Goal: Find specific page/section: Find specific page/section

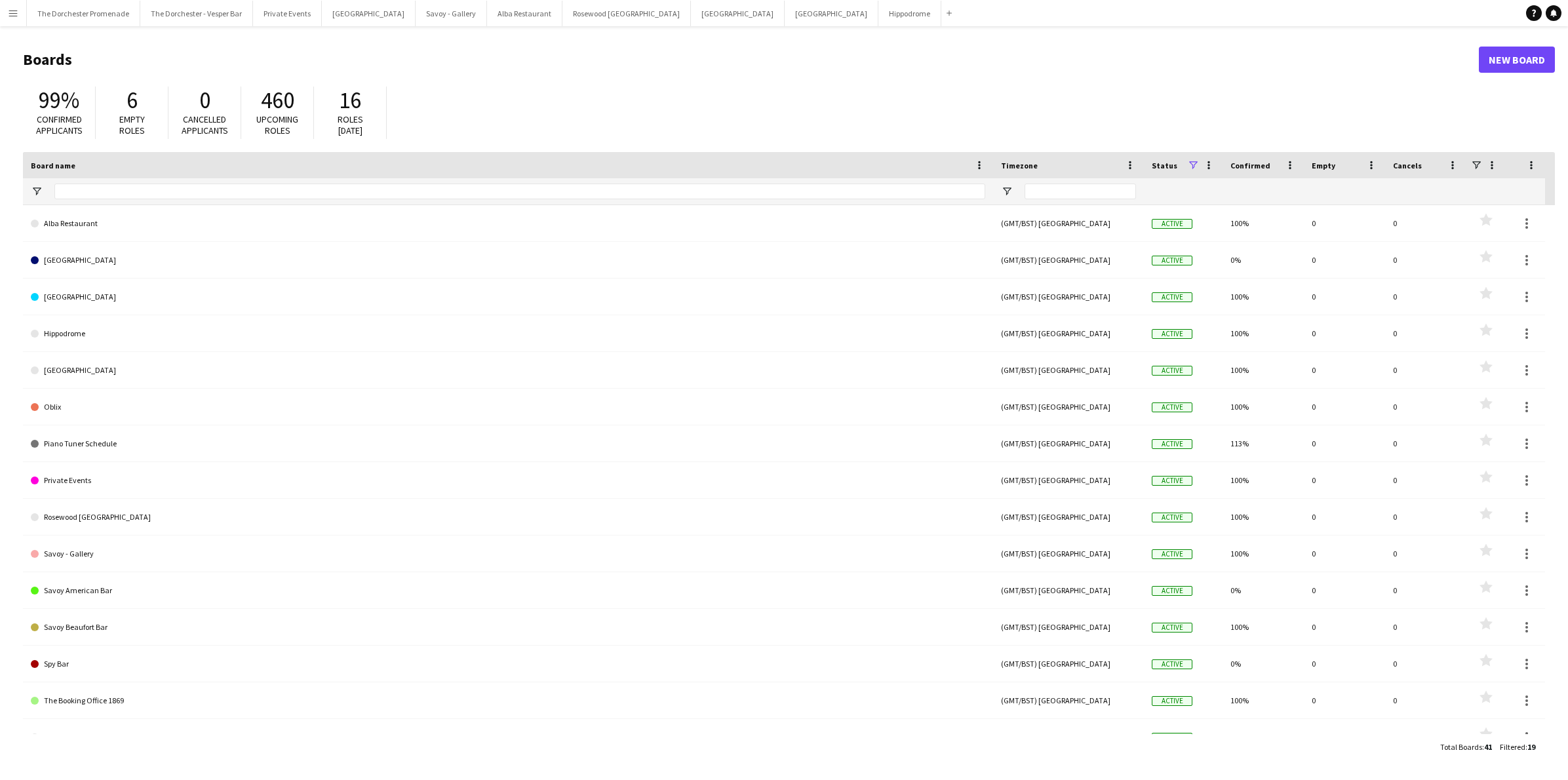
click at [22, 15] on button "Menu" at bounding box center [13, 13] width 26 height 26
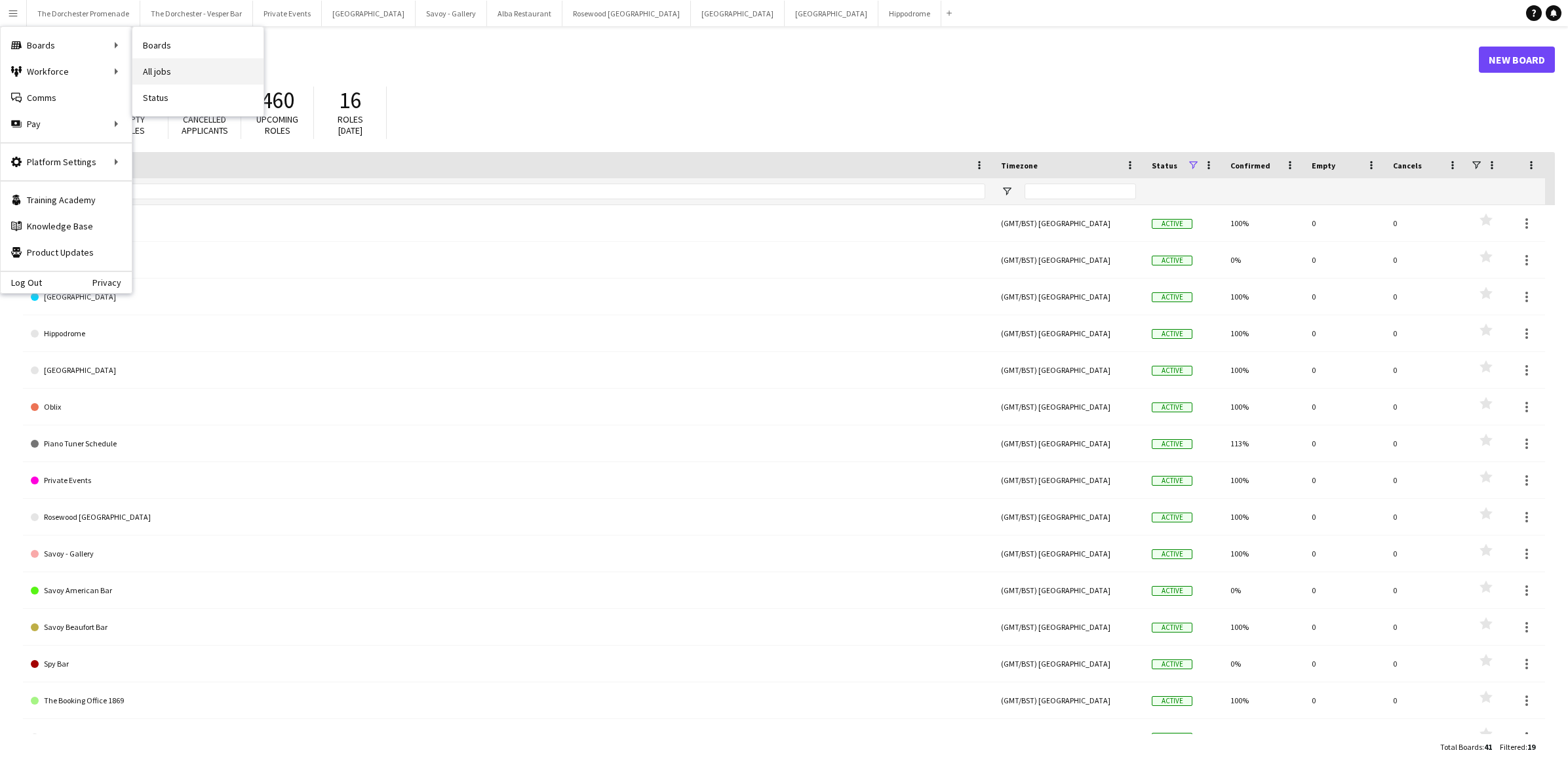
click at [169, 75] on link "All jobs" at bounding box center [198, 72] width 131 height 26
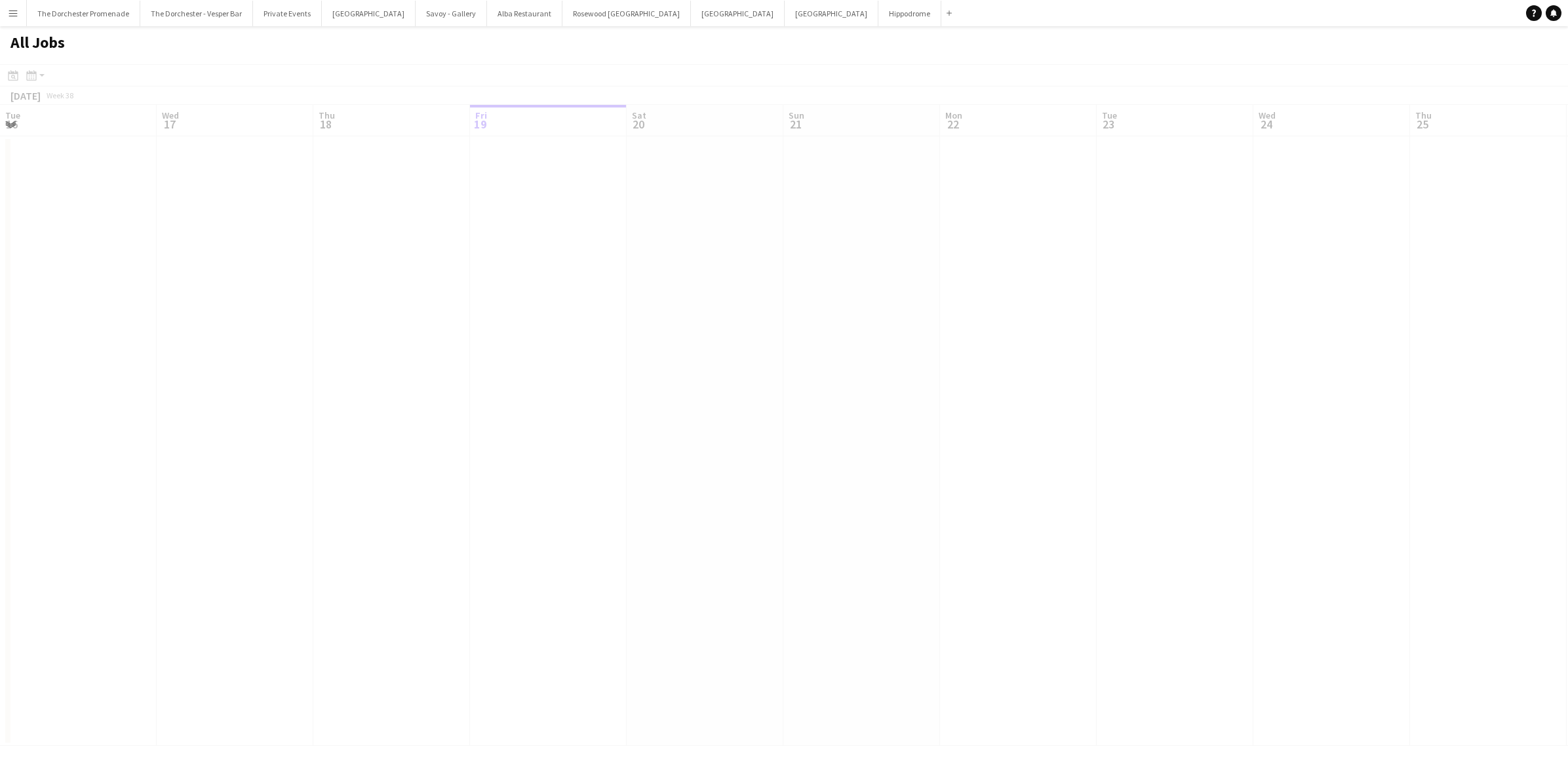
scroll to position [0, 313]
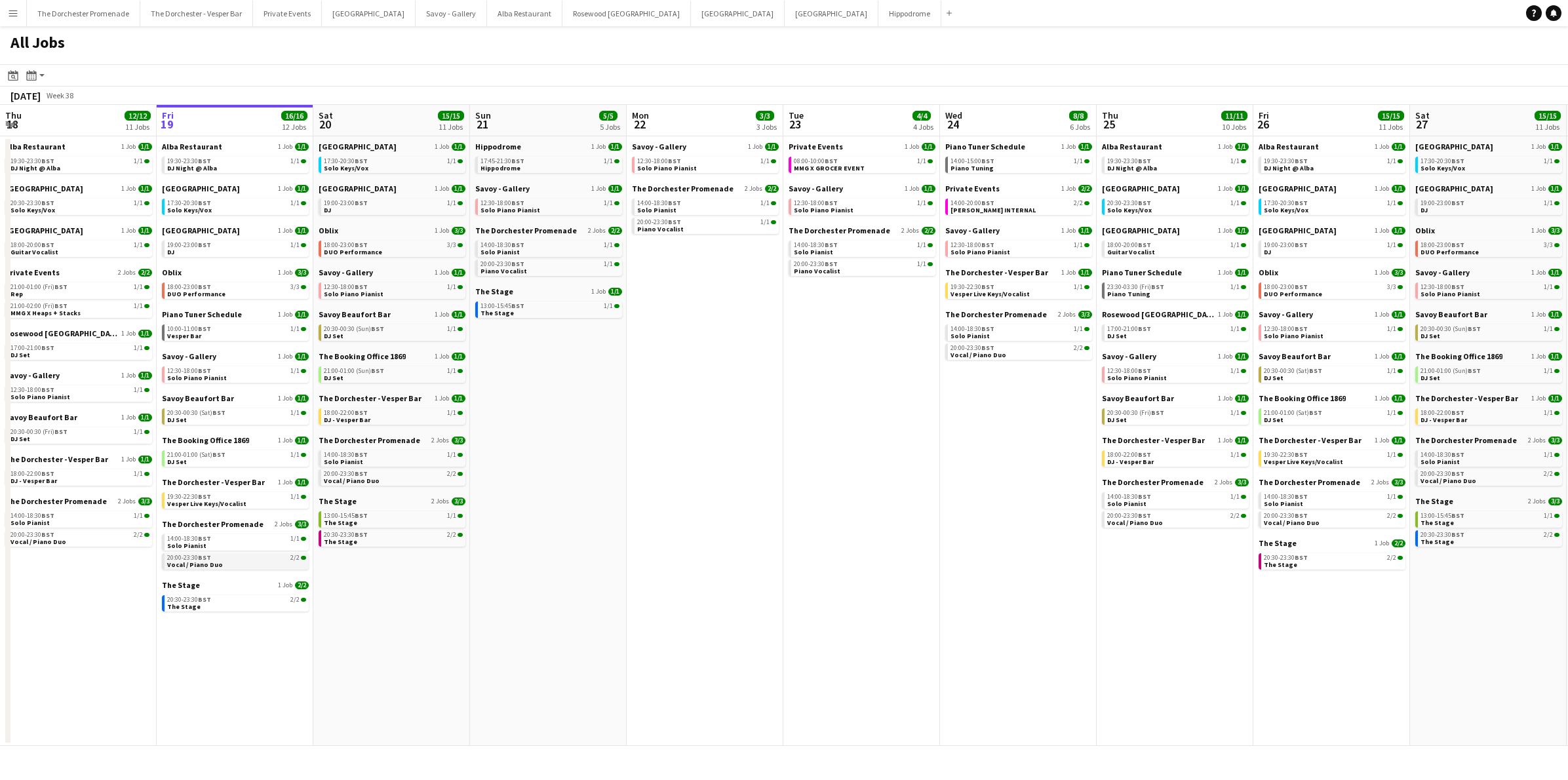
click at [242, 562] on link "20:00-23:30 BST 2/2 Vocal / Piano Duo" at bounding box center [237, 561] width 139 height 15
